Goal: Complete application form

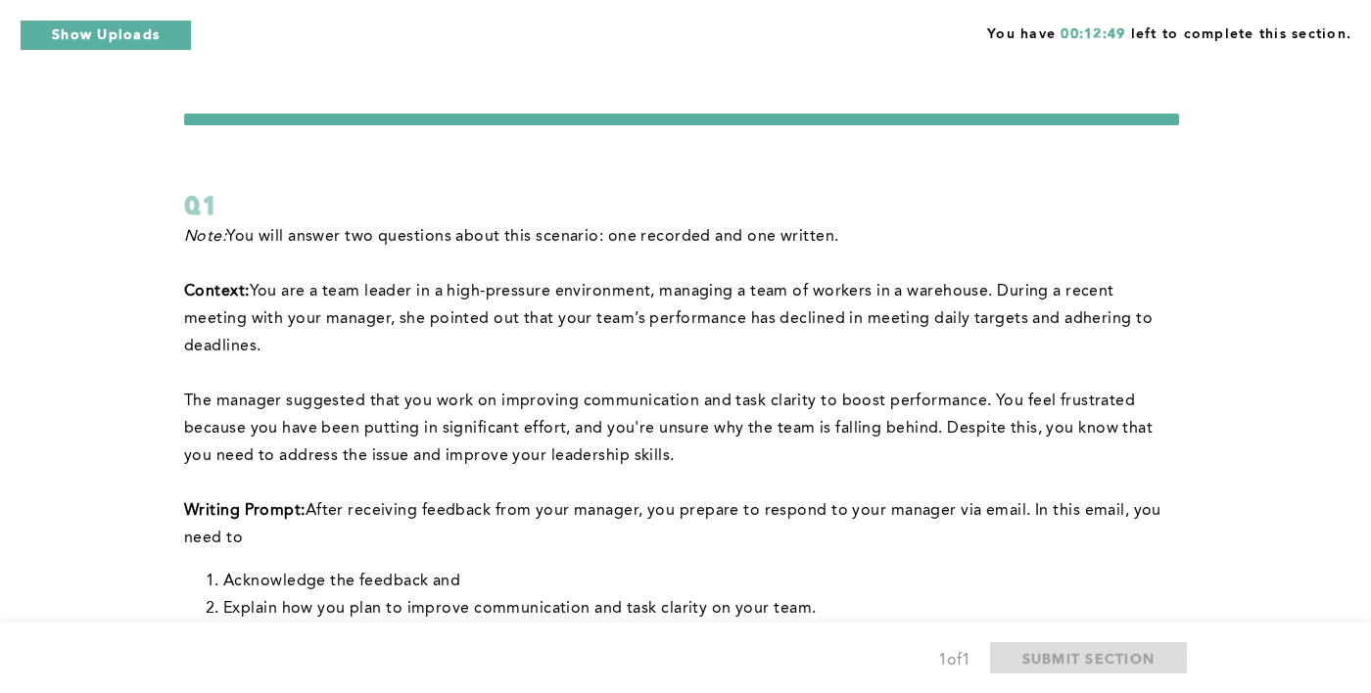
scroll to position [542, 0]
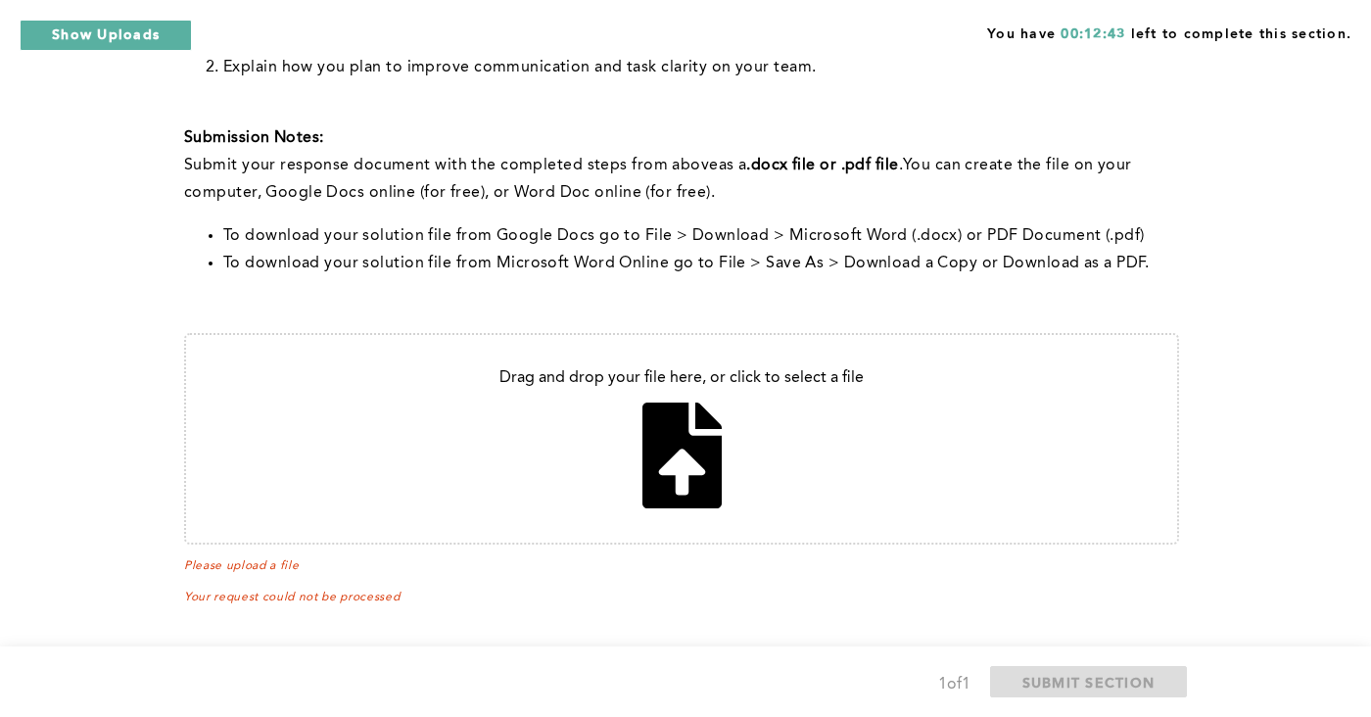
type input "C:\fakepath\Manager email .pdf"
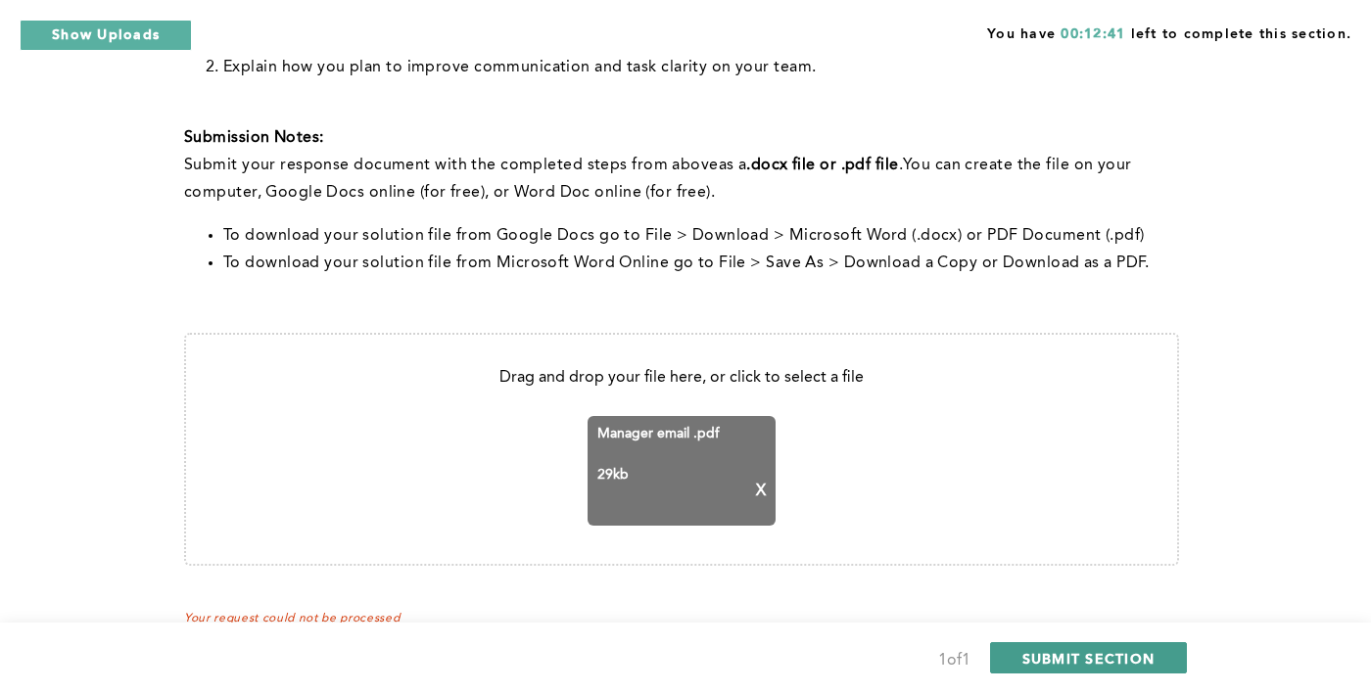
click at [1110, 663] on span "SUBMIT SECTION" at bounding box center [1089, 658] width 133 height 19
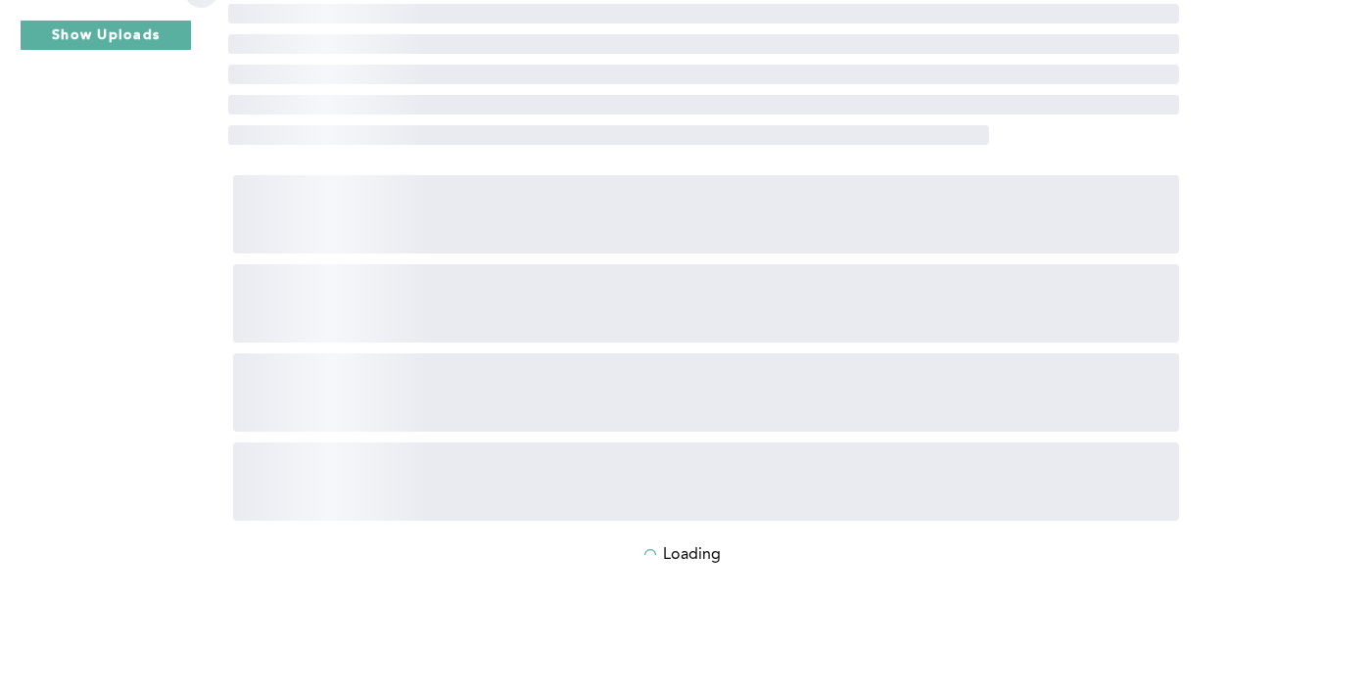
scroll to position [398, 0]
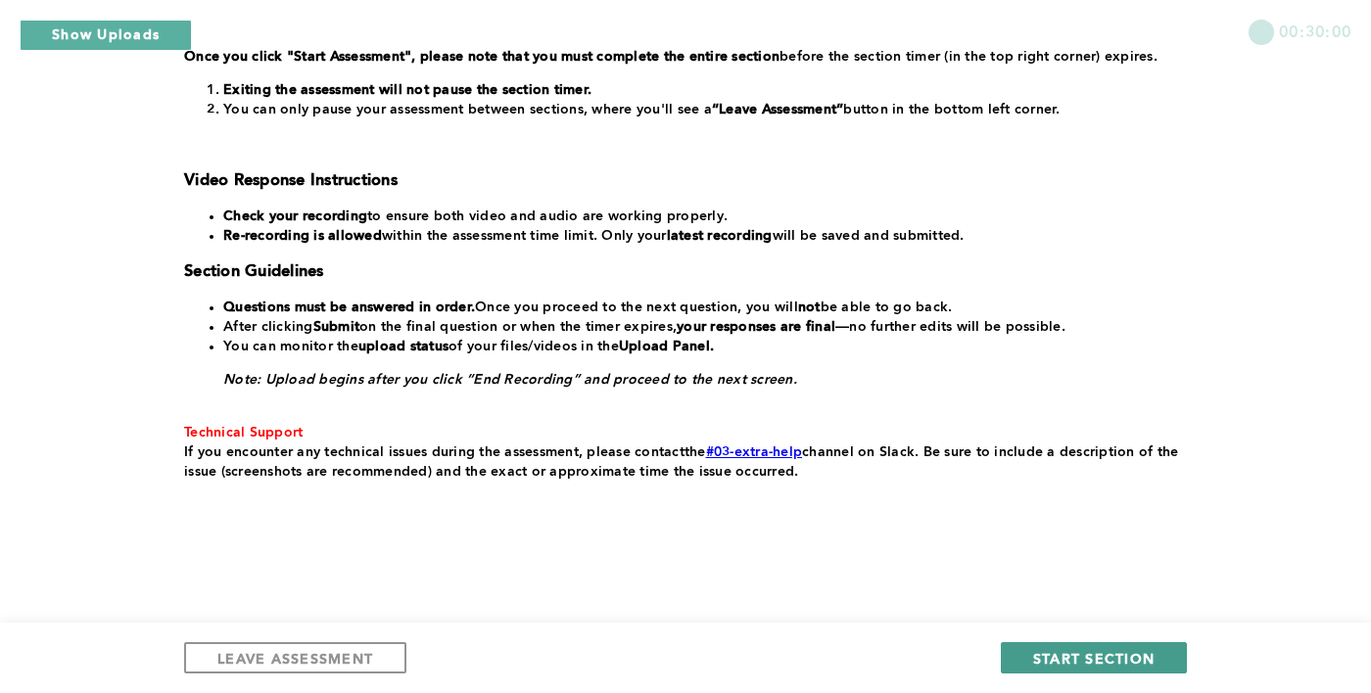
click at [1158, 670] on button "START SECTION" at bounding box center [1094, 658] width 186 height 31
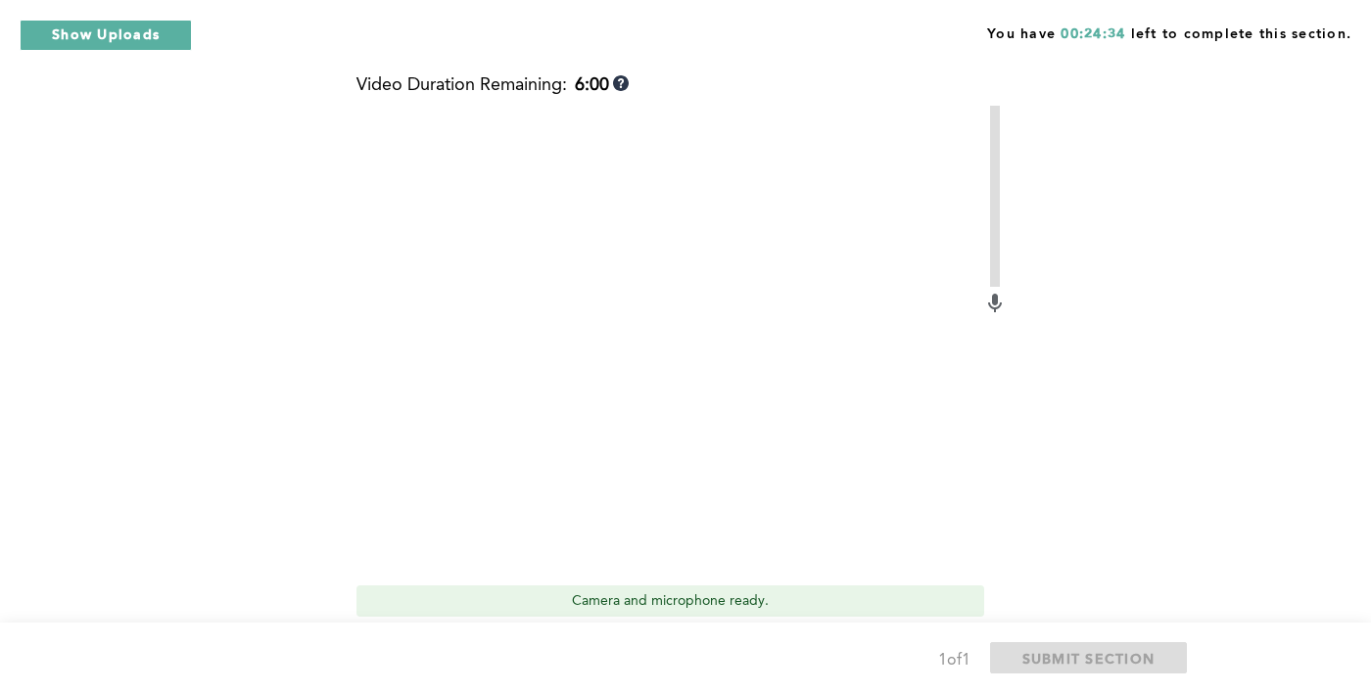
scroll to position [853, 0]
click at [371, 648] on button "Start recording" at bounding box center [447, 648] width 180 height 31
click at [507, 647] on button "Stop recording" at bounding box center [446, 648] width 179 height 31
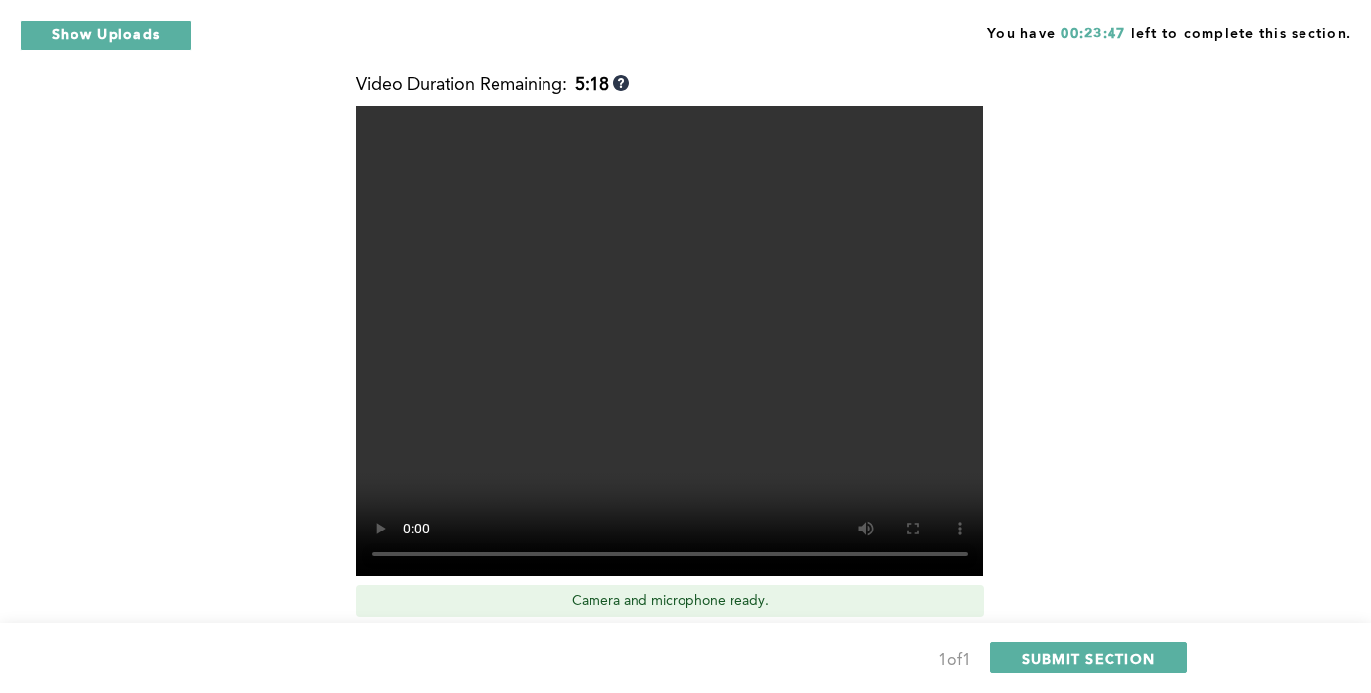
click at [512, 648] on span "Retake recording" at bounding box center [454, 648] width 131 height 19
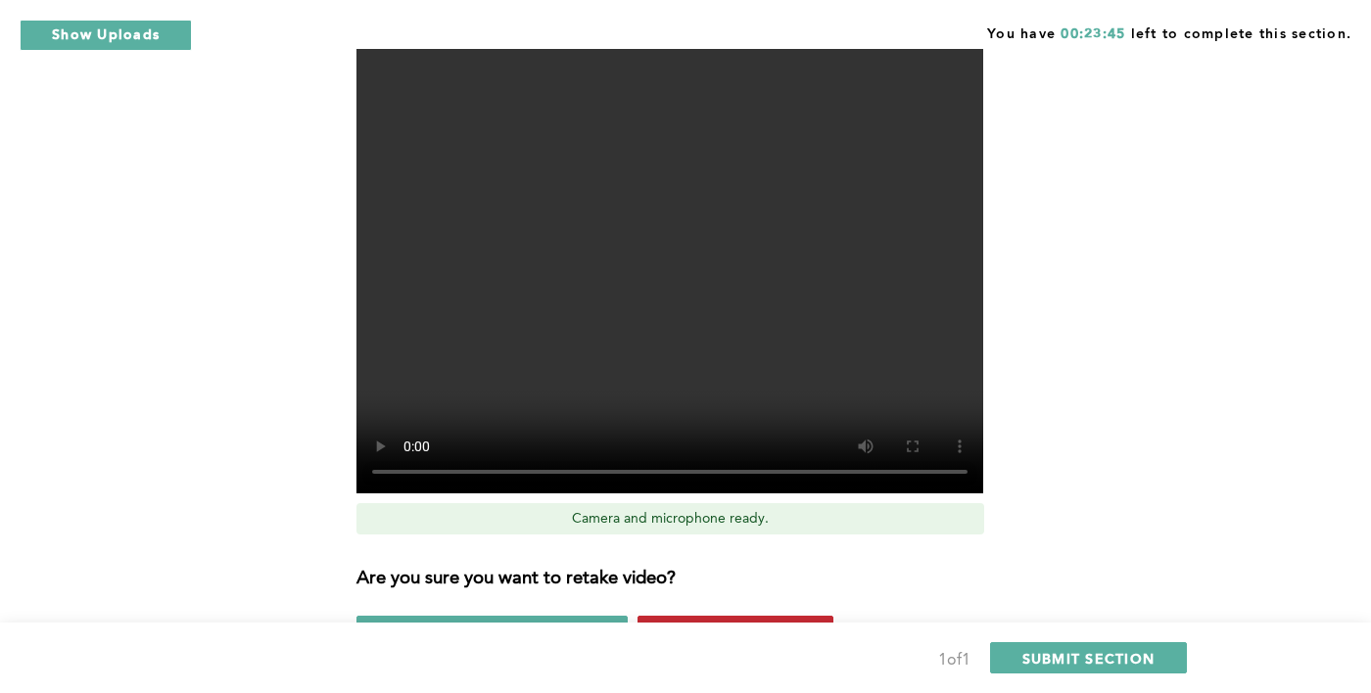
click at [782, 630] on span "Yes, retake video" at bounding box center [735, 631] width 131 height 19
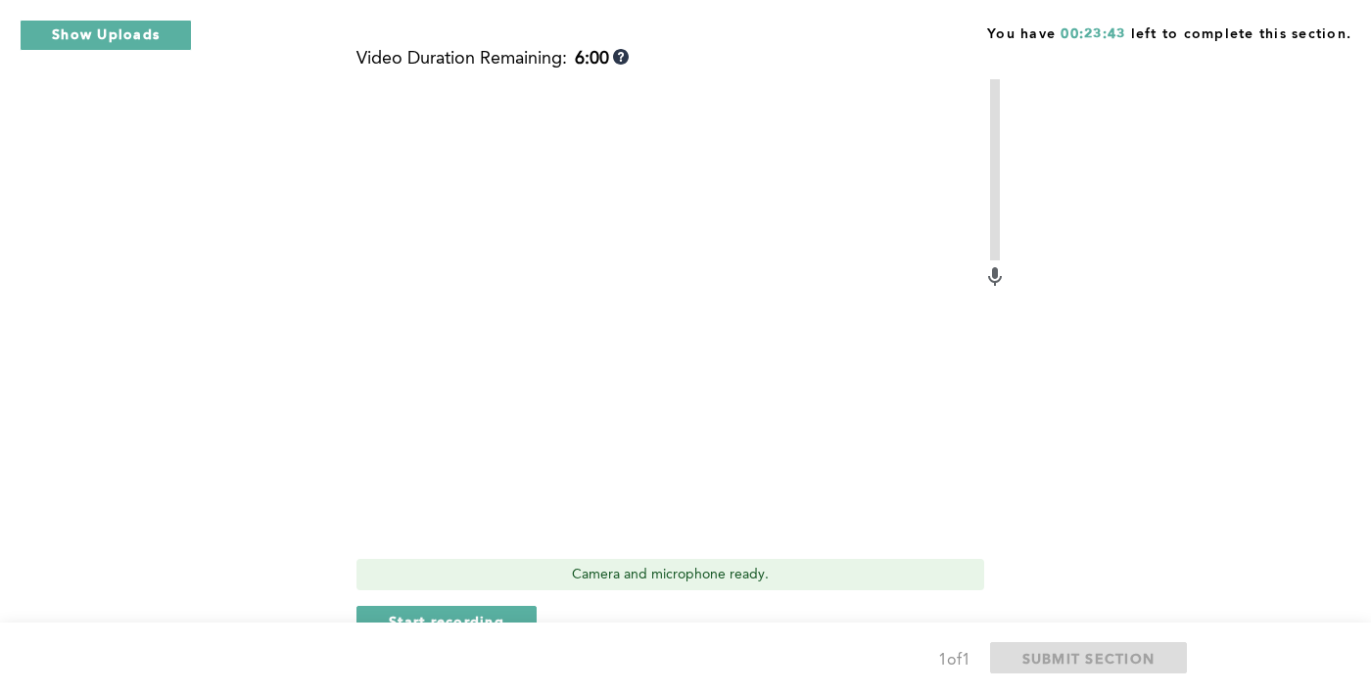
scroll to position [866, 0]
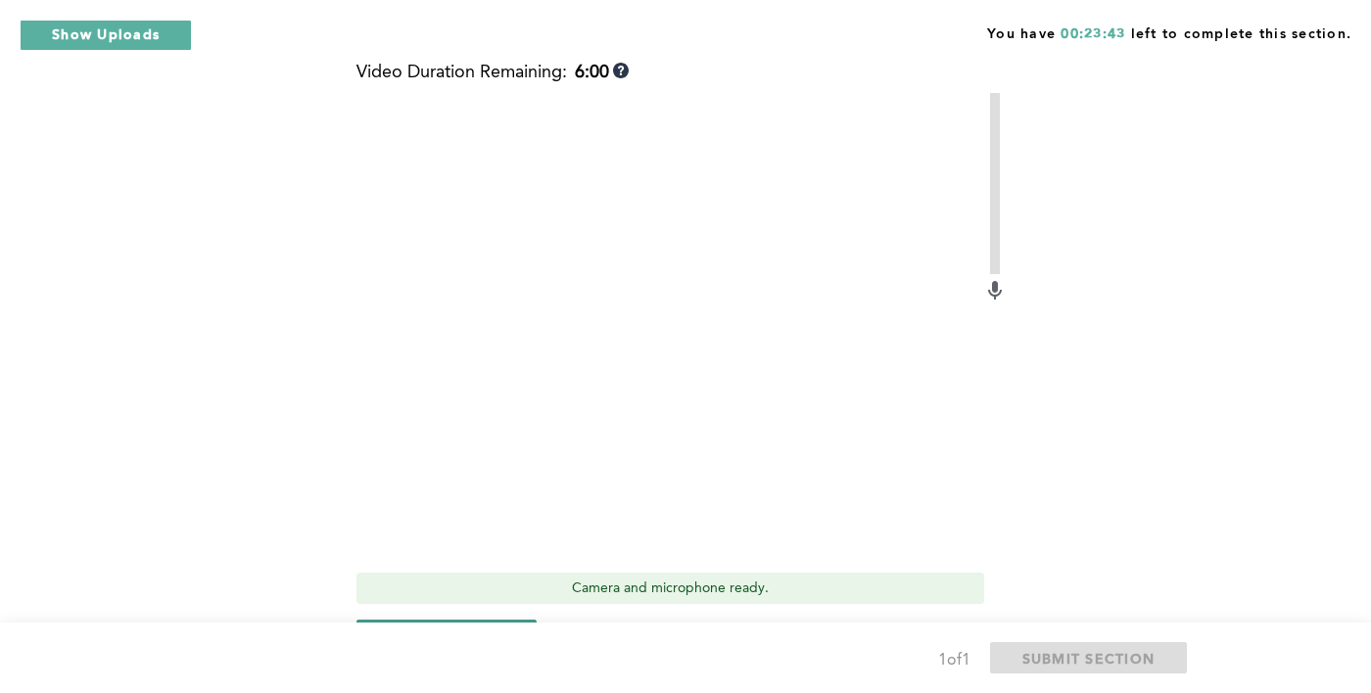
click at [372, 643] on button "Start recording" at bounding box center [447, 635] width 180 height 31
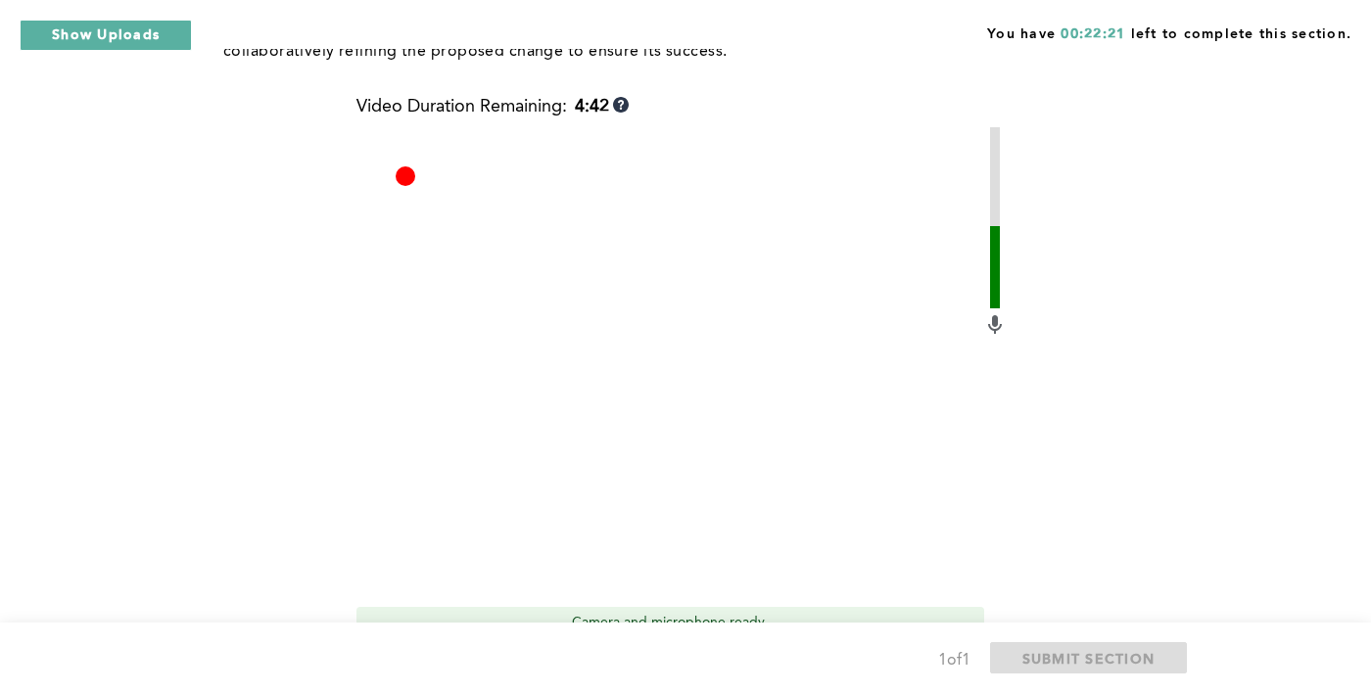
scroll to position [834, 0]
click at [372, 670] on button "Stop recording" at bounding box center [446, 667] width 179 height 31
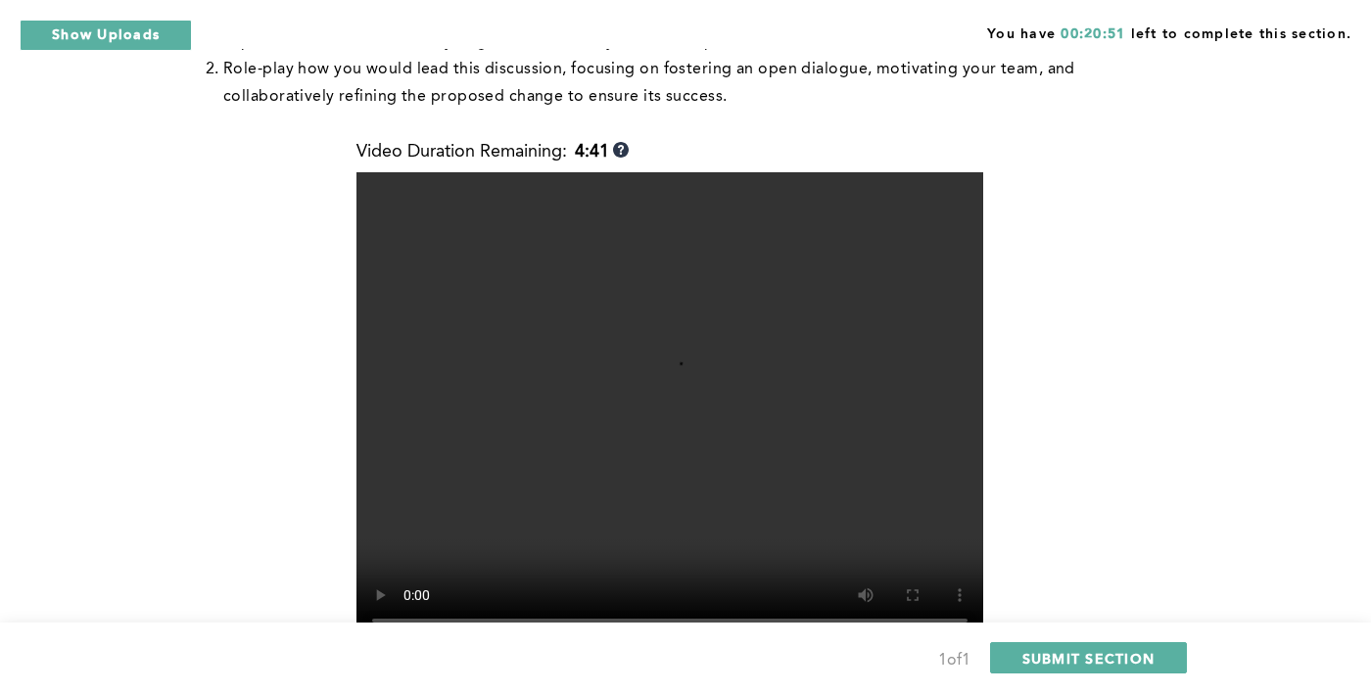
scroll to position [790, 0]
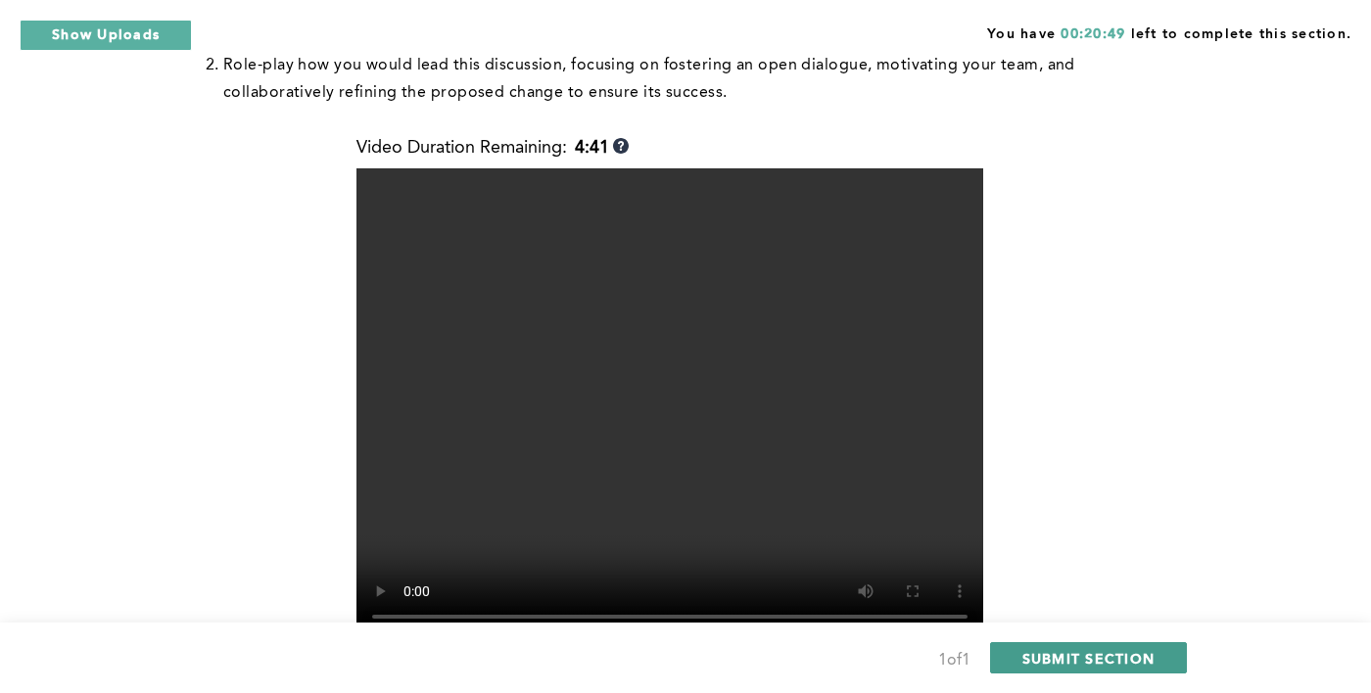
click at [1164, 674] on button "SUBMIT SECTION" at bounding box center [1089, 658] width 198 height 31
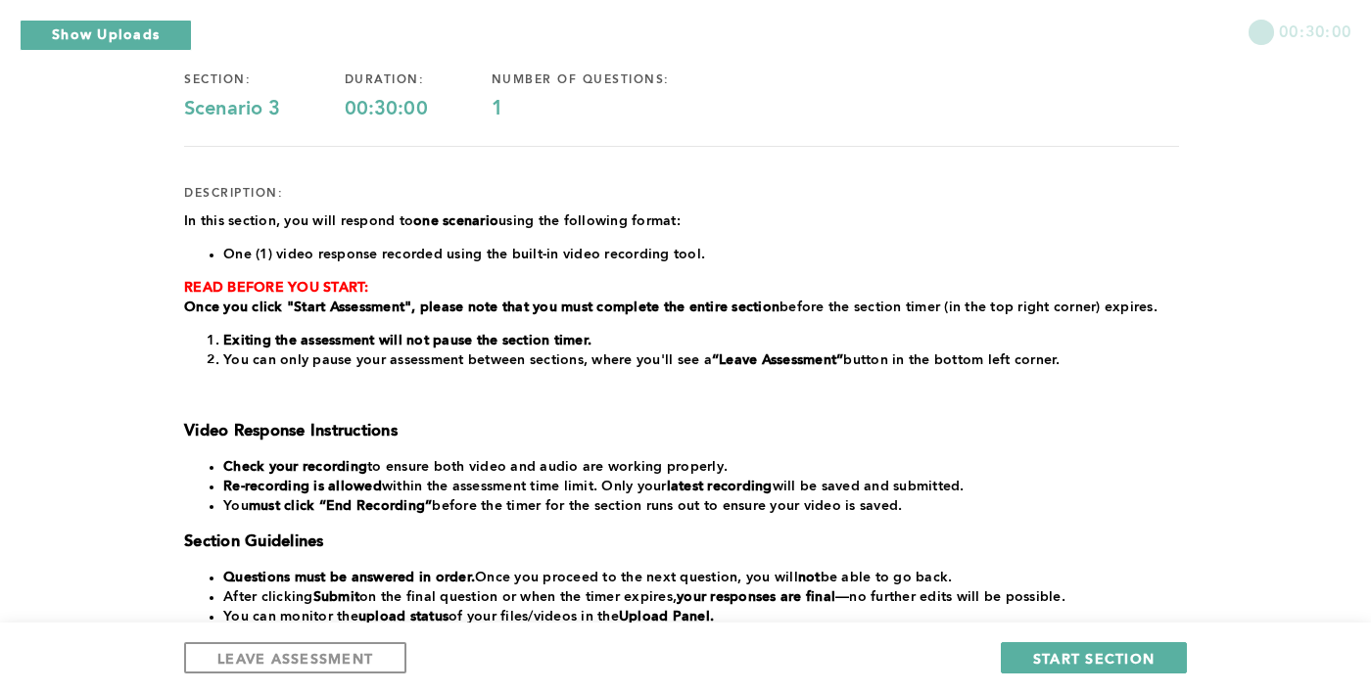
scroll to position [121, 0]
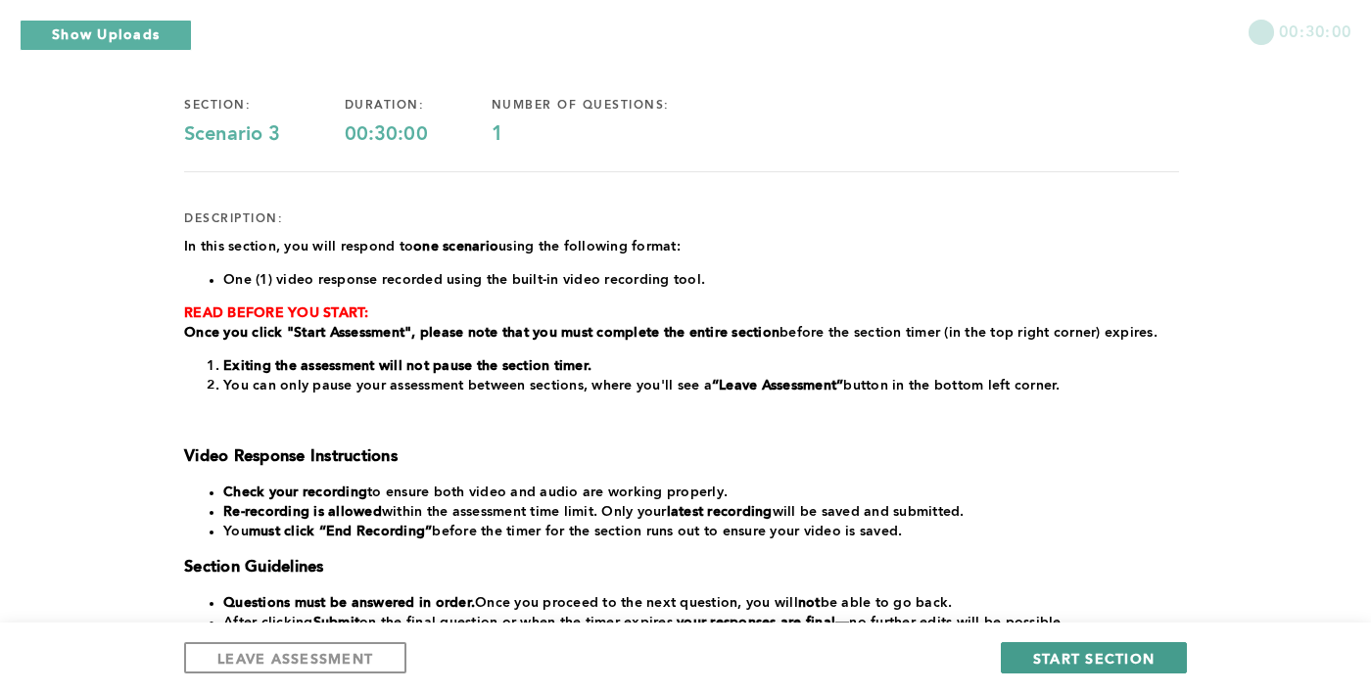
click at [1154, 668] on span "START SECTION" at bounding box center [1093, 658] width 121 height 19
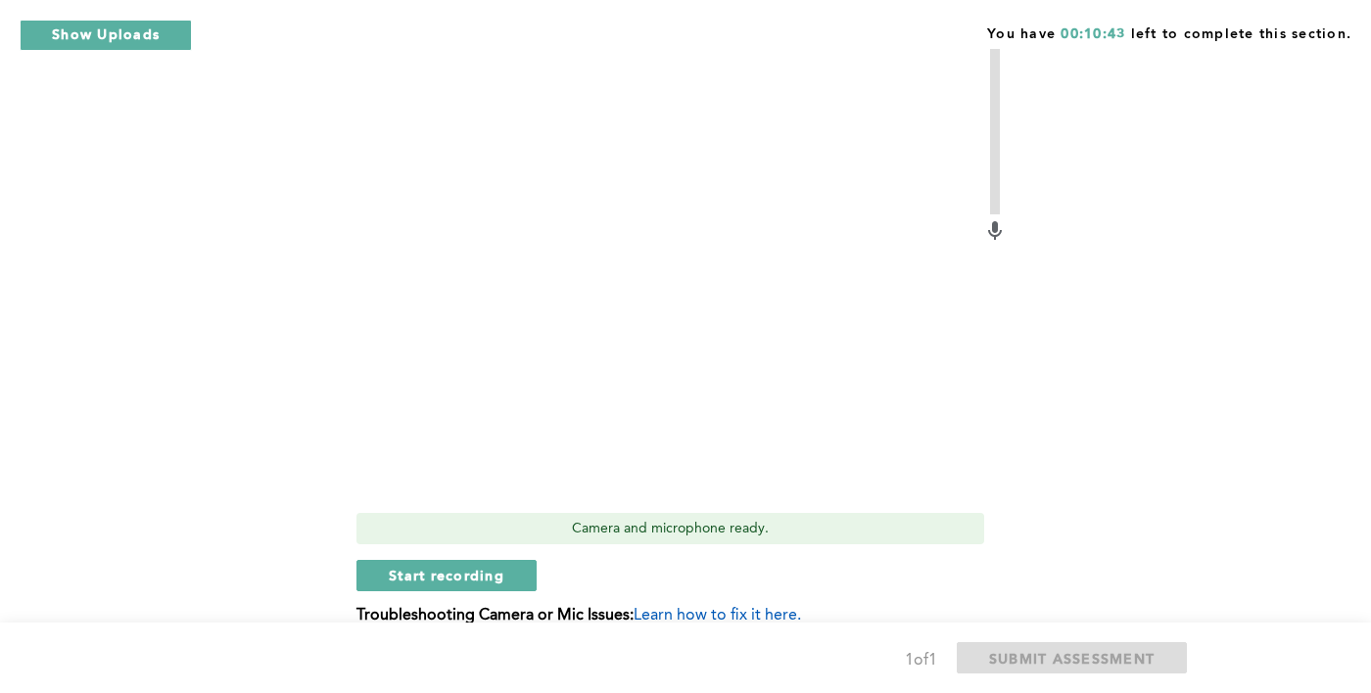
scroll to position [586, 0]
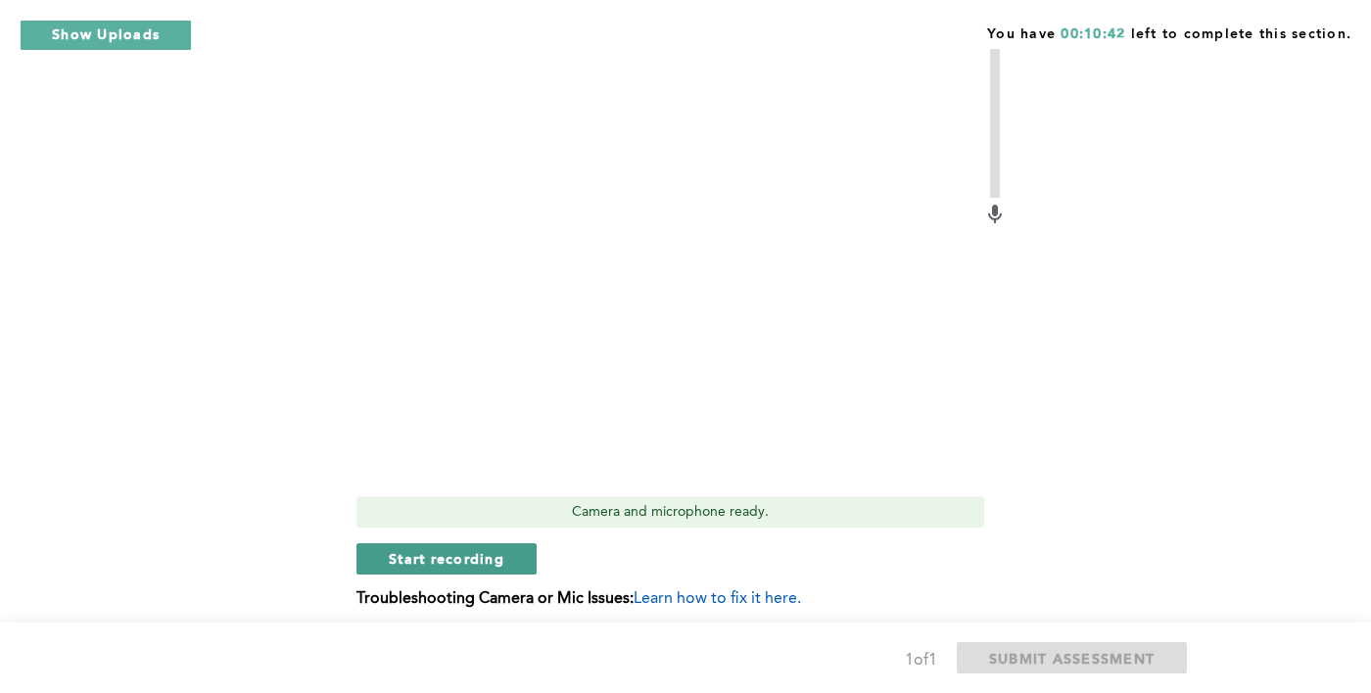
click at [365, 544] on button "Start recording" at bounding box center [447, 559] width 180 height 31
click at [377, 544] on button "Stop recording" at bounding box center [446, 559] width 179 height 31
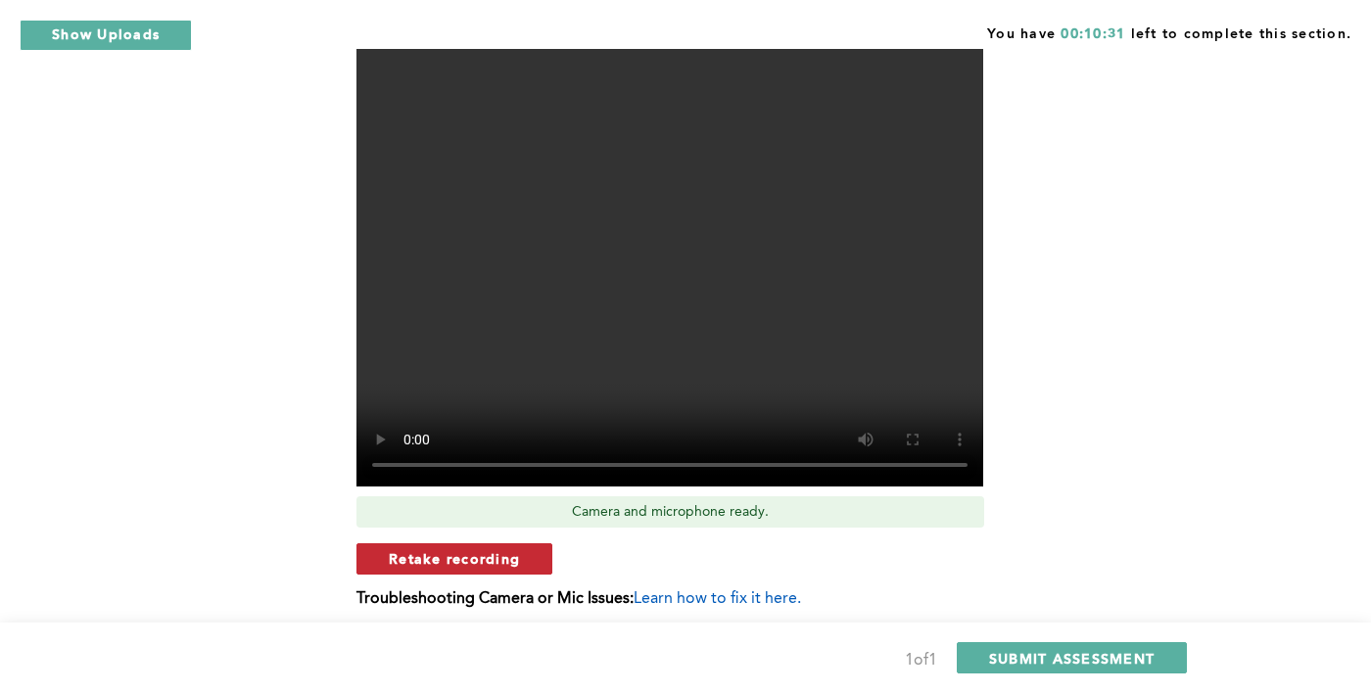
click at [378, 544] on button "Retake recording" at bounding box center [455, 559] width 196 height 31
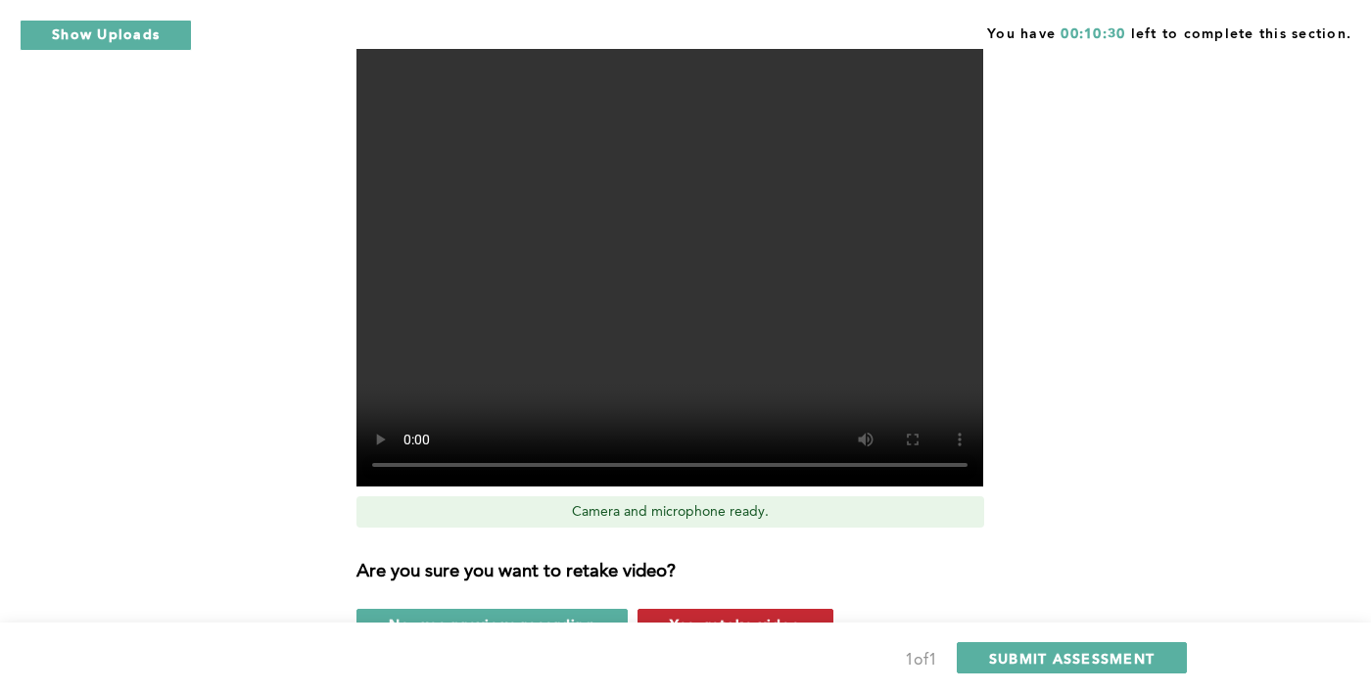
click at [800, 609] on button "Yes, retake video" at bounding box center [736, 624] width 196 height 31
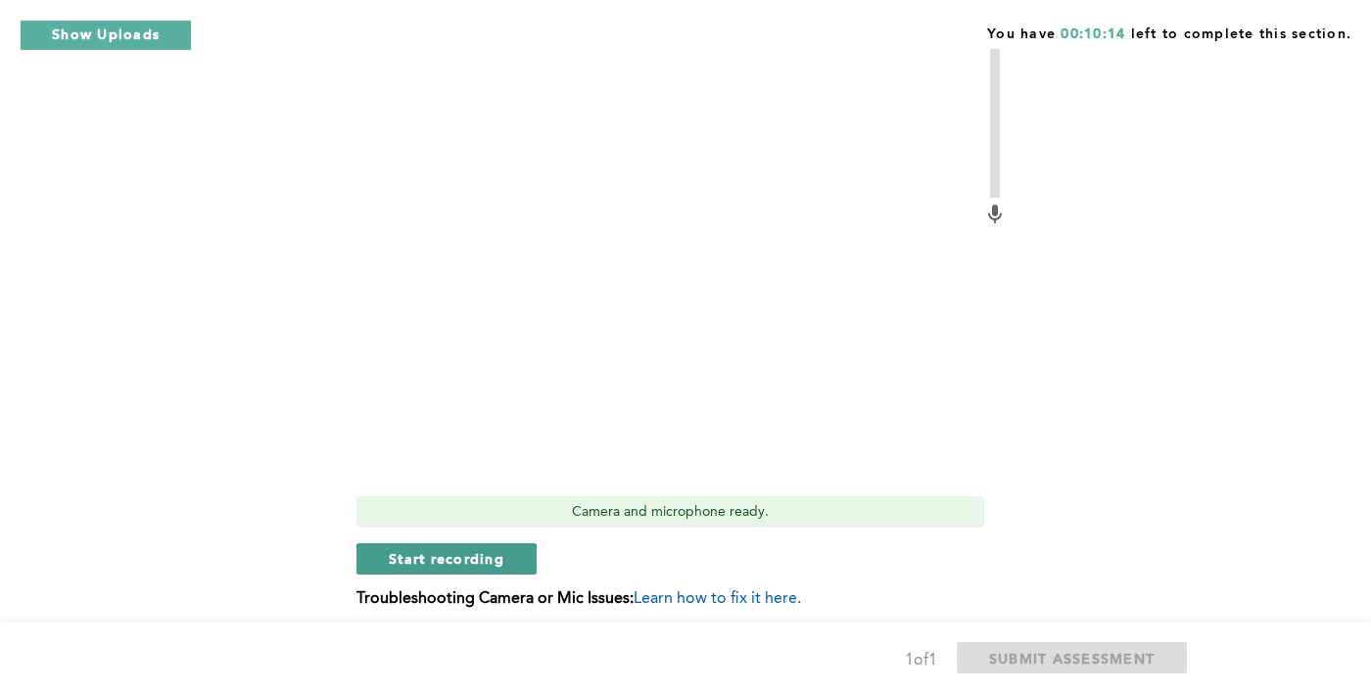
click at [381, 544] on button "Start recording" at bounding box center [447, 559] width 180 height 31
click at [493, 549] on span "Stop recording" at bounding box center [446, 558] width 115 height 19
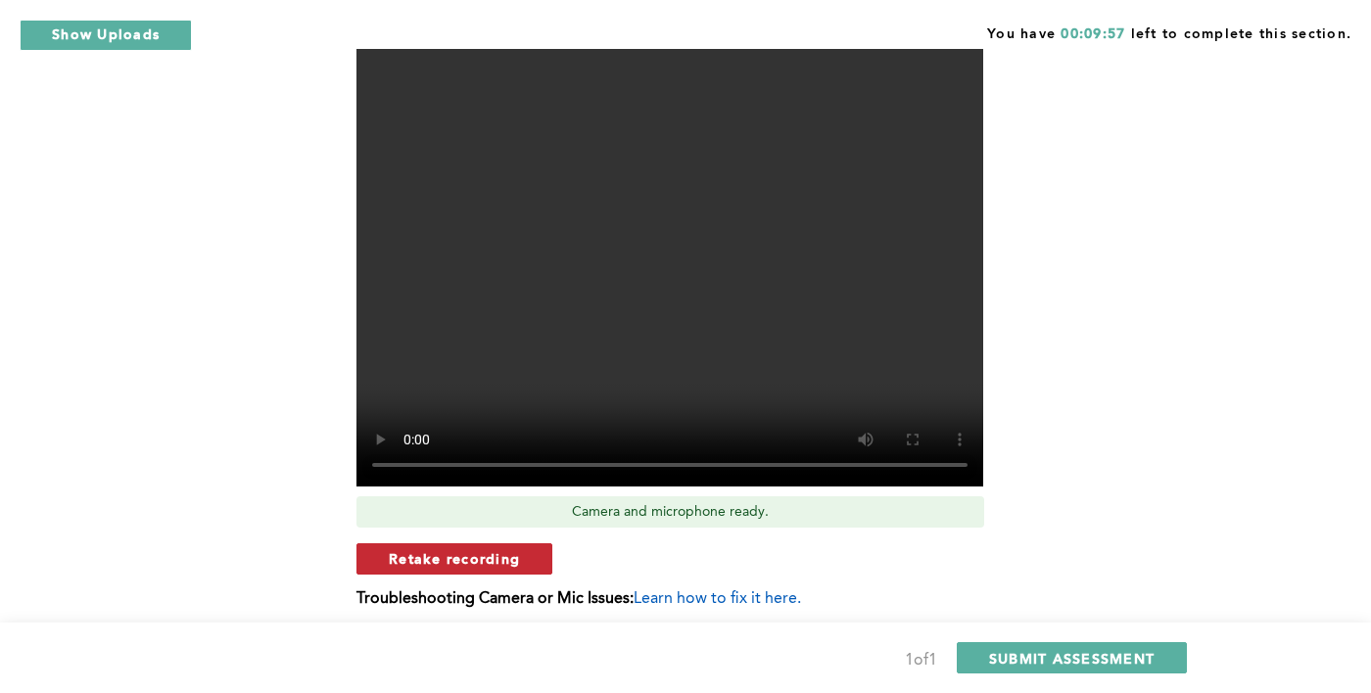
click at [518, 549] on span "Retake recording" at bounding box center [454, 558] width 131 height 19
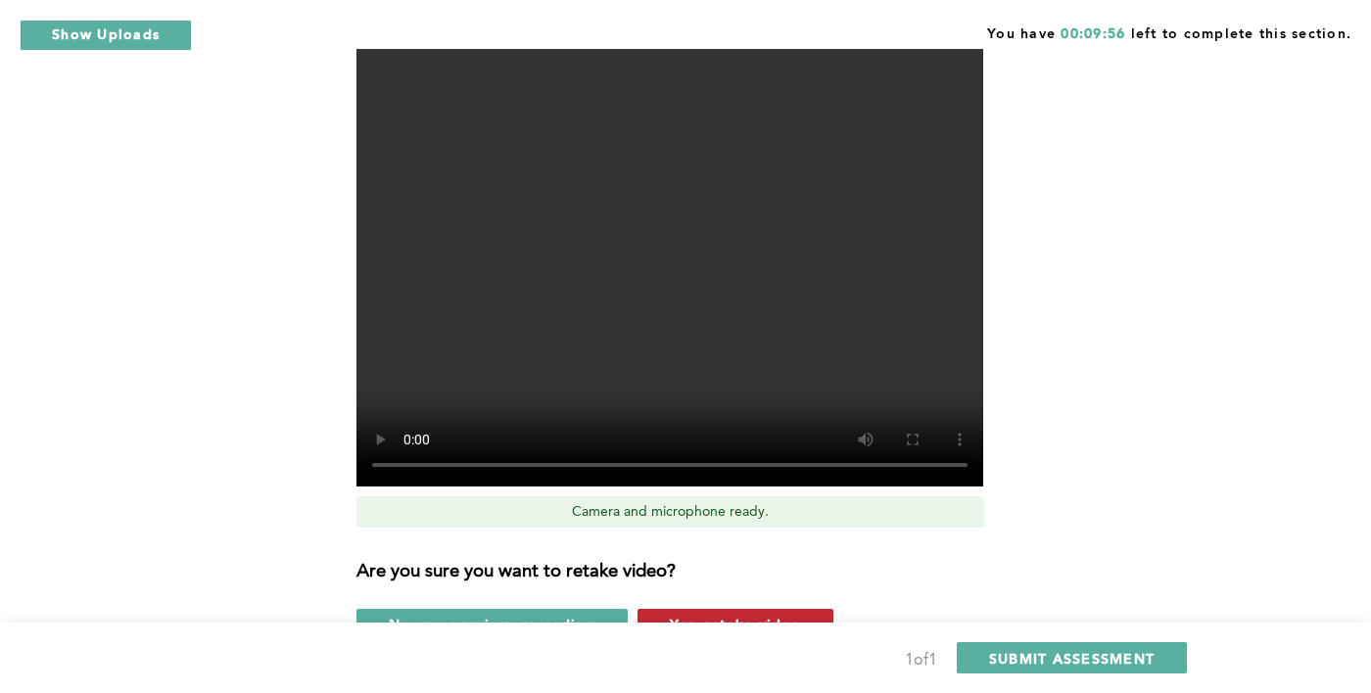
click at [785, 615] on span "Yes, retake video" at bounding box center [735, 624] width 131 height 19
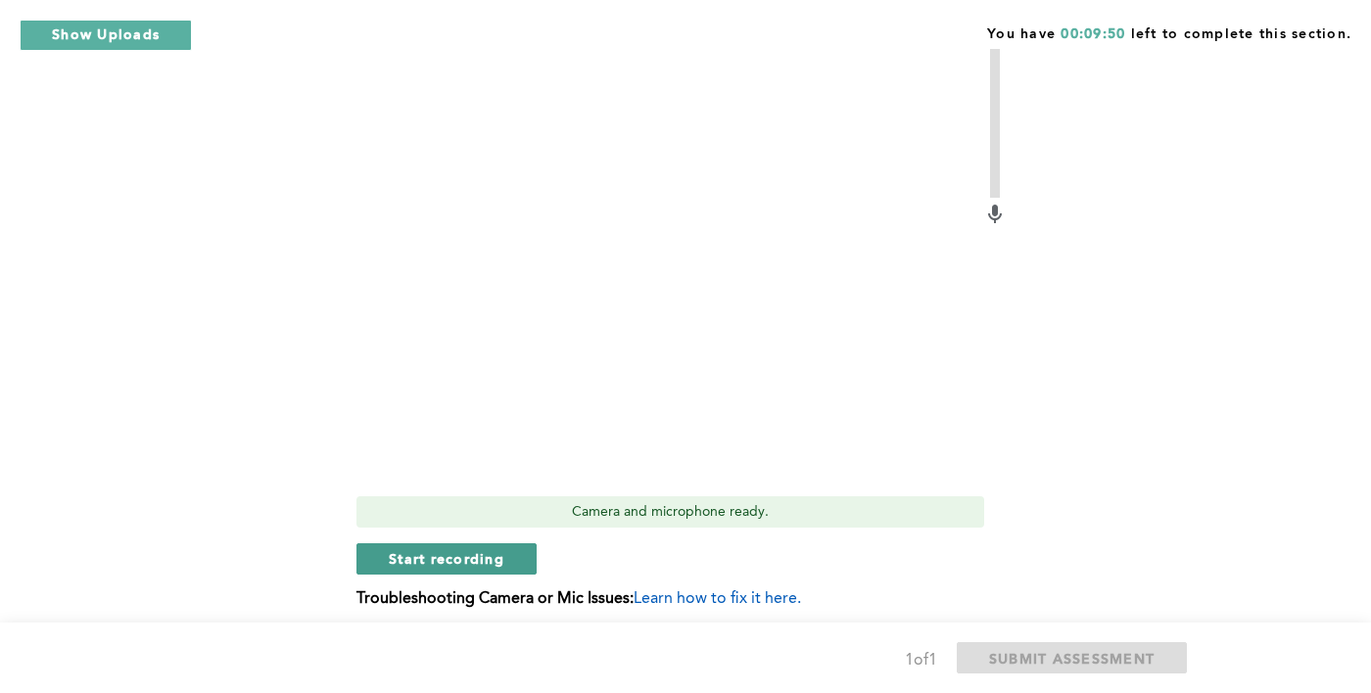
click at [382, 544] on button "Start recording" at bounding box center [447, 559] width 180 height 31
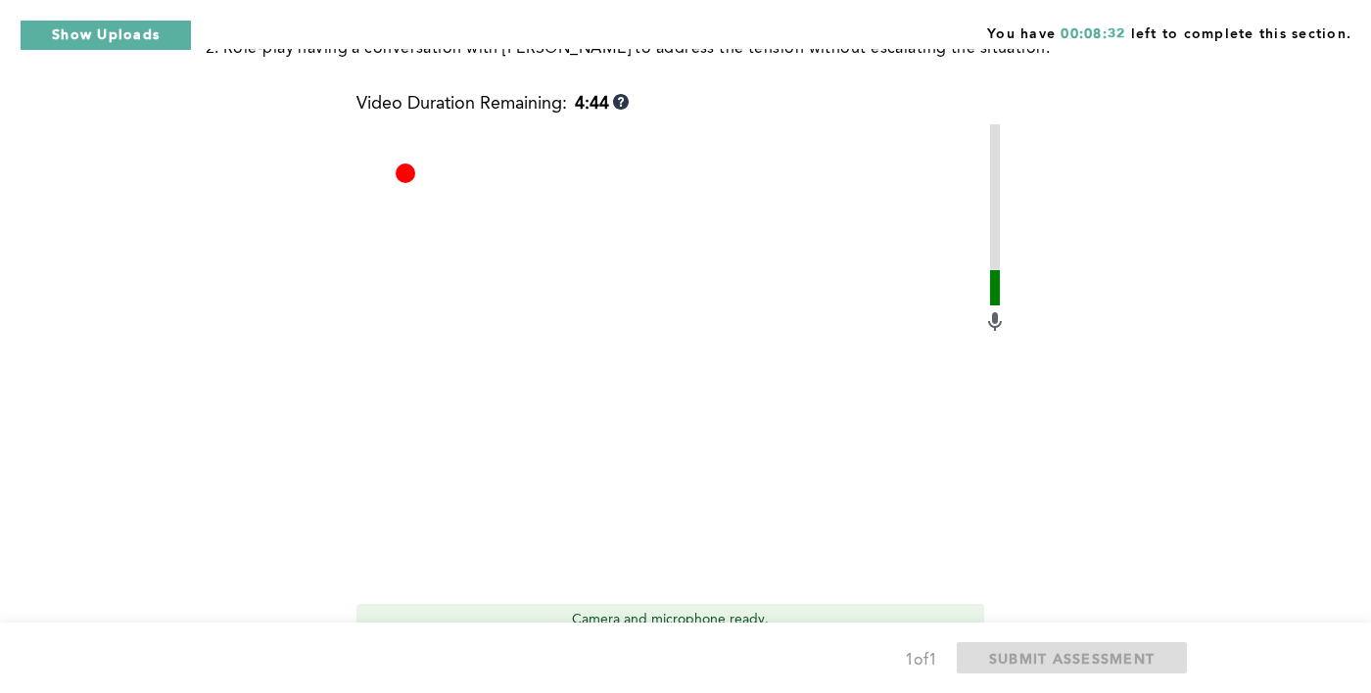
scroll to position [537, 0]
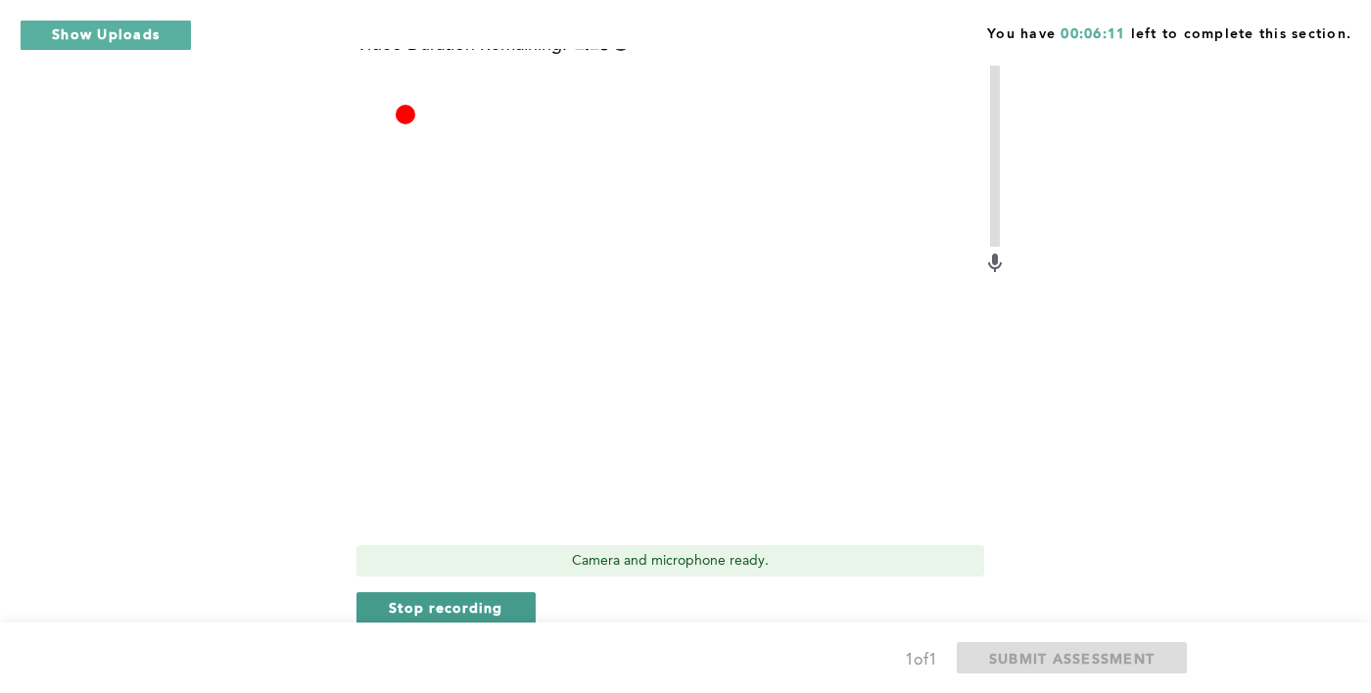
click at [380, 593] on button "Stop recording" at bounding box center [446, 608] width 179 height 31
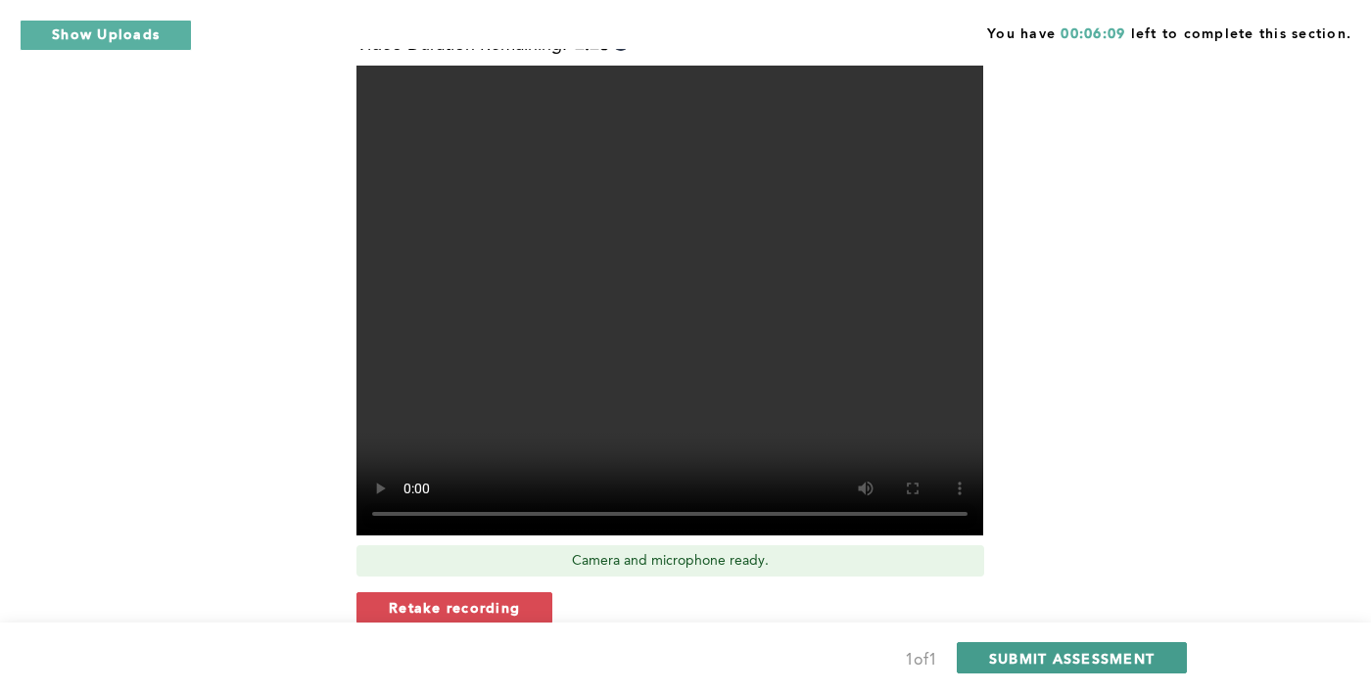
click at [1132, 668] on span "SUBMIT ASSESSMENT" at bounding box center [1072, 658] width 166 height 19
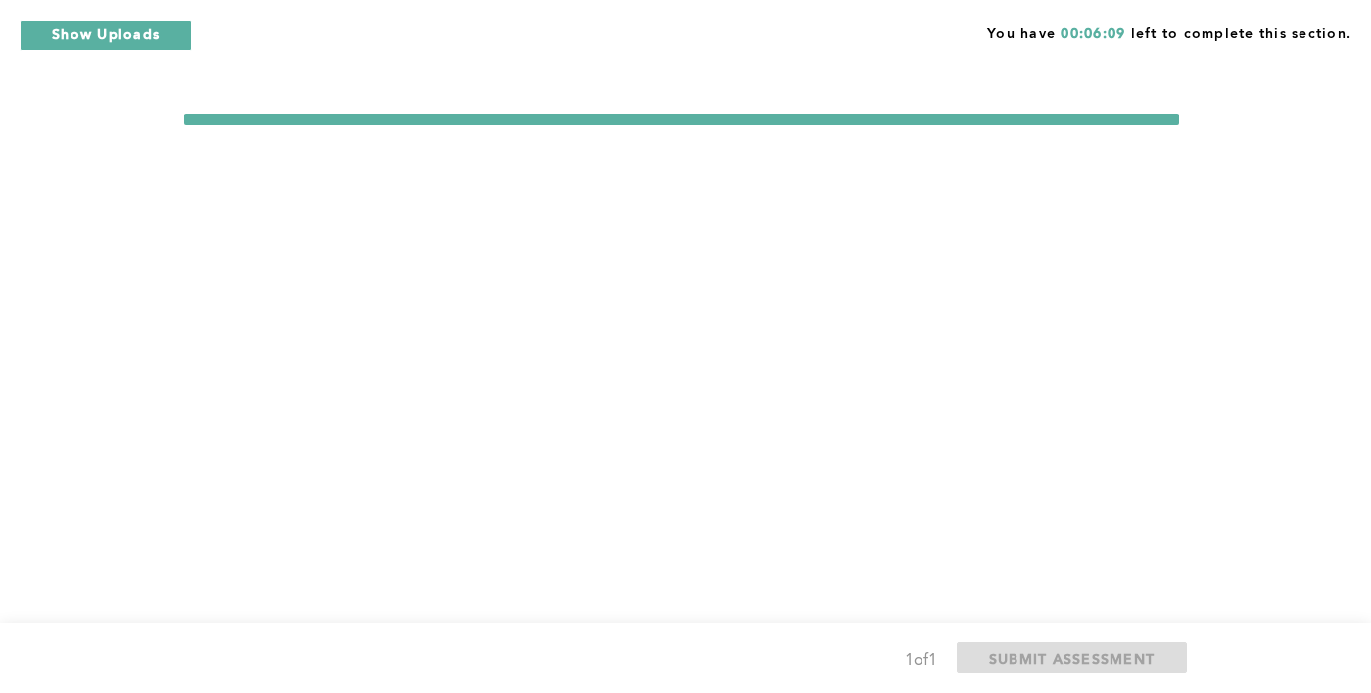
scroll to position [0, 0]
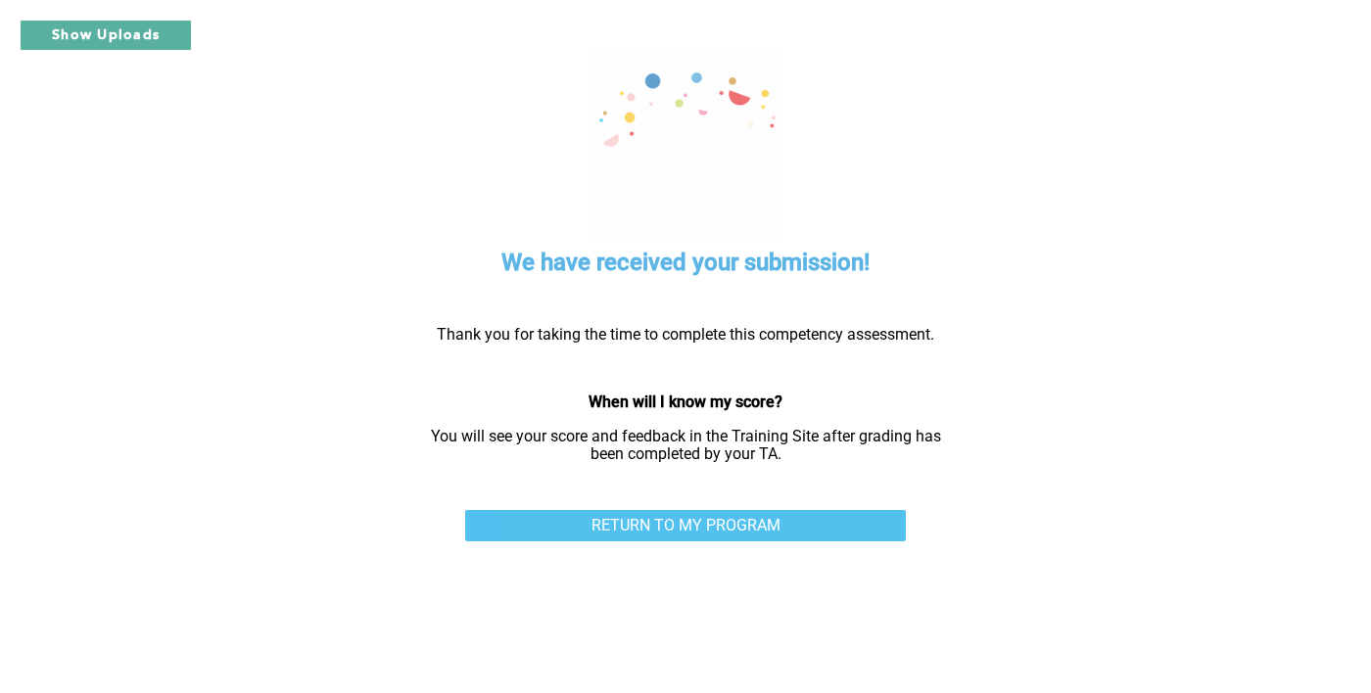
click at [824, 538] on link "RETURN TO MY PROGRAM" at bounding box center [685, 525] width 441 height 31
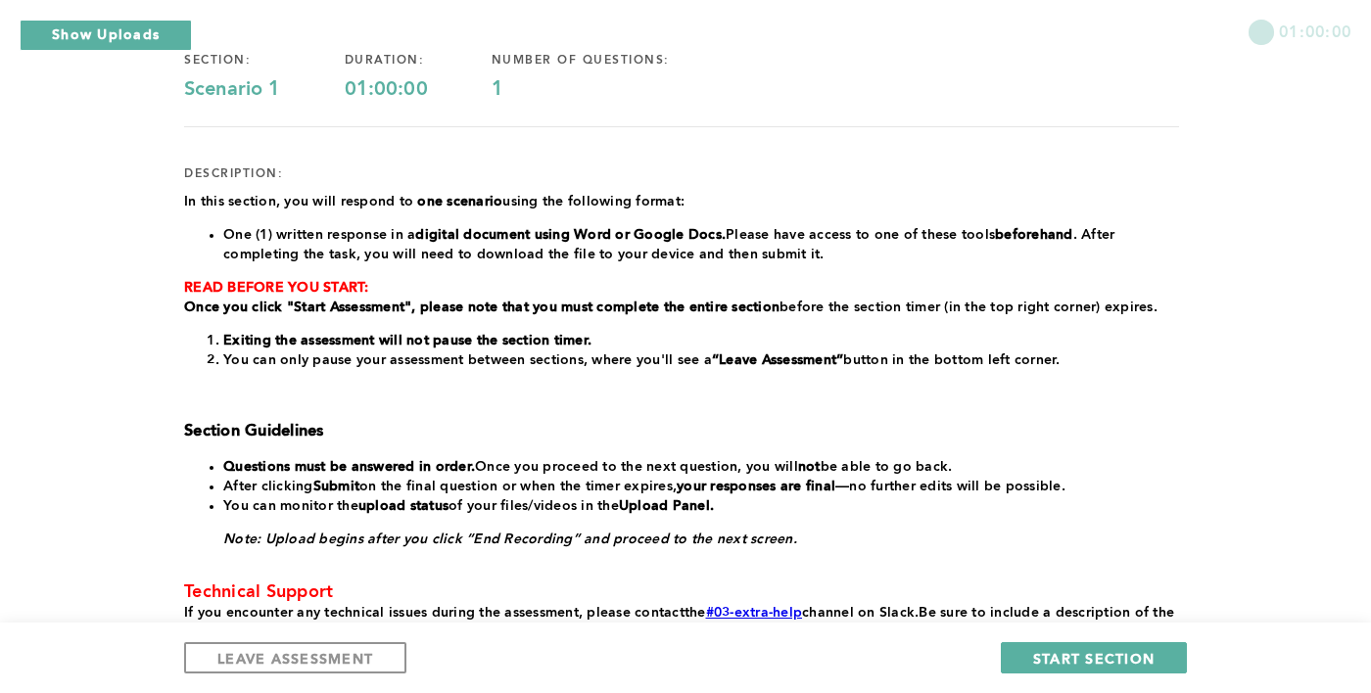
scroll to position [165, 0]
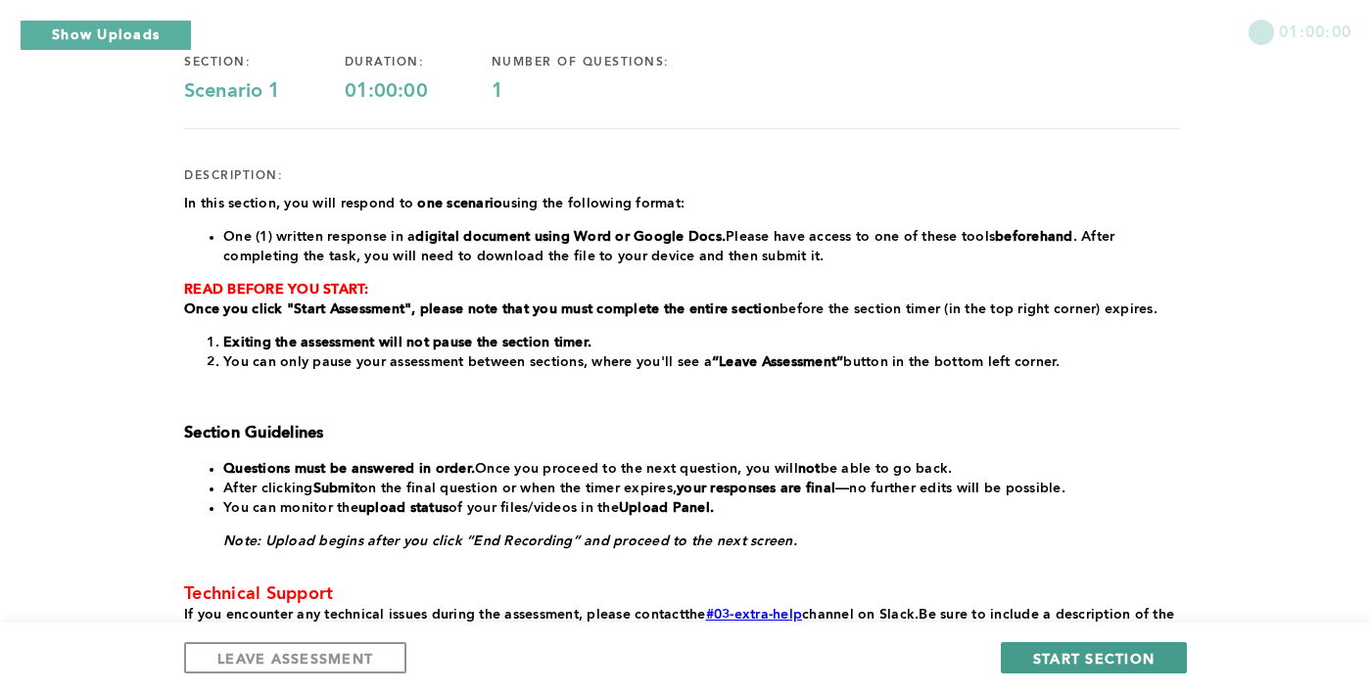
click at [1137, 665] on span "START SECTION" at bounding box center [1093, 658] width 121 height 19
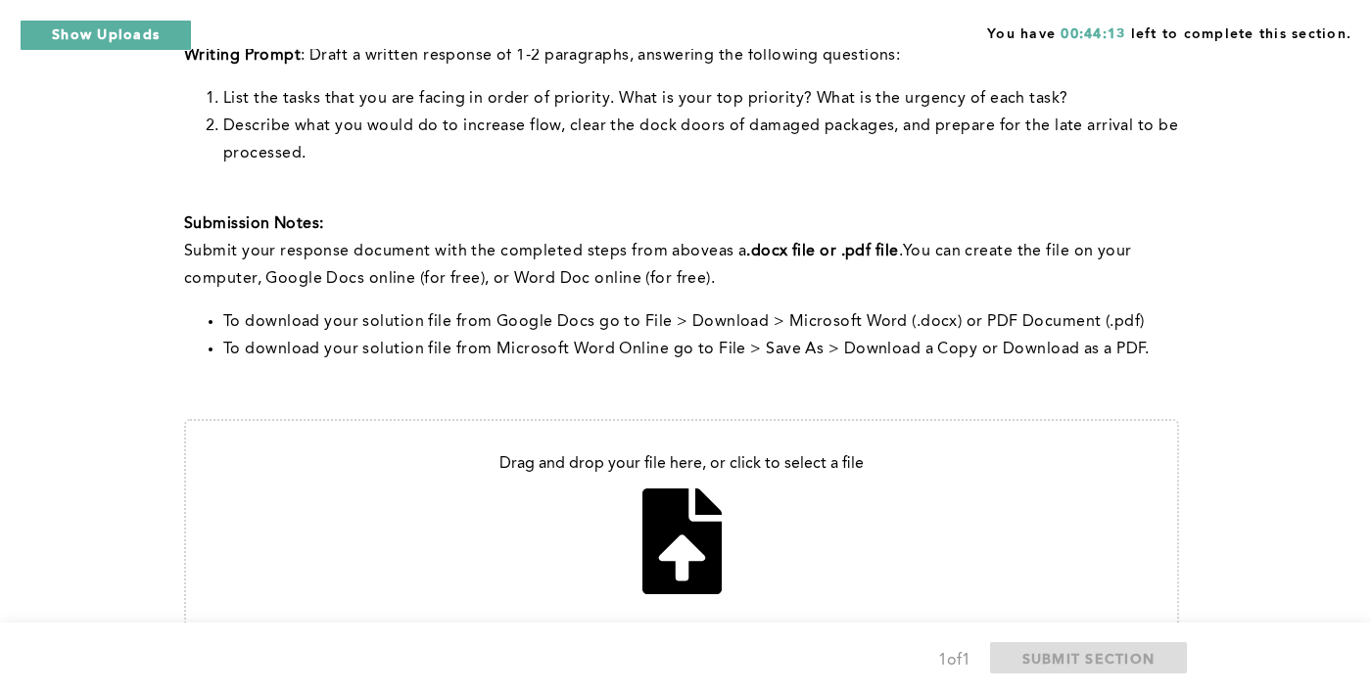
scroll to position [730, 0]
